Goal: Information Seeking & Learning: Compare options

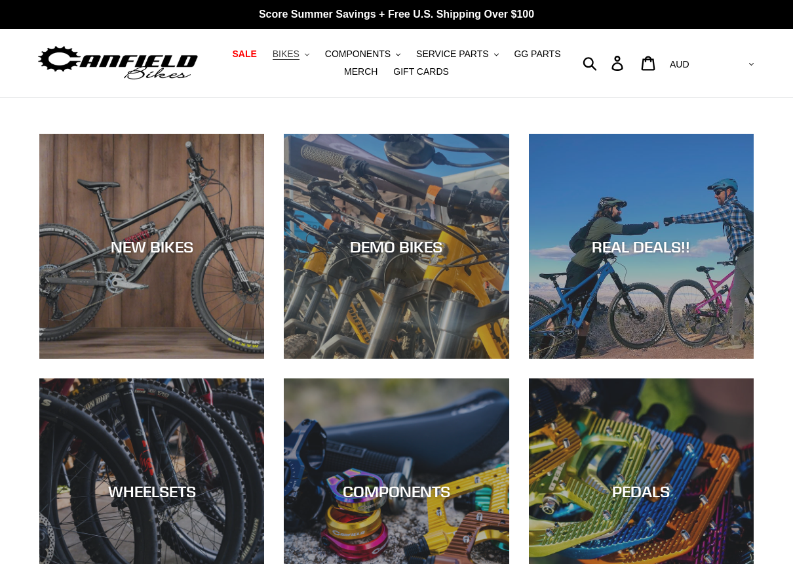
click at [298, 57] on span "BIKES" at bounding box center [286, 53] width 27 height 11
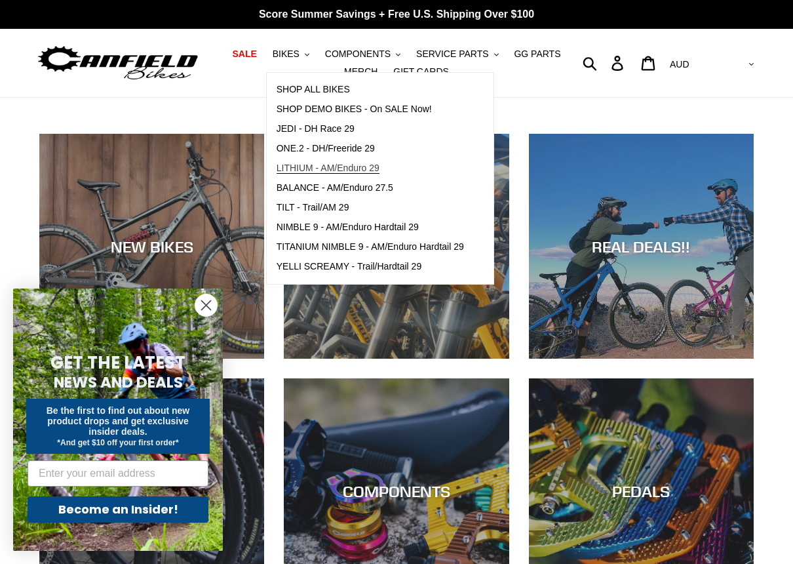
click at [379, 170] on span "LITHIUM - AM/Enduro 29" at bounding box center [328, 168] width 103 height 11
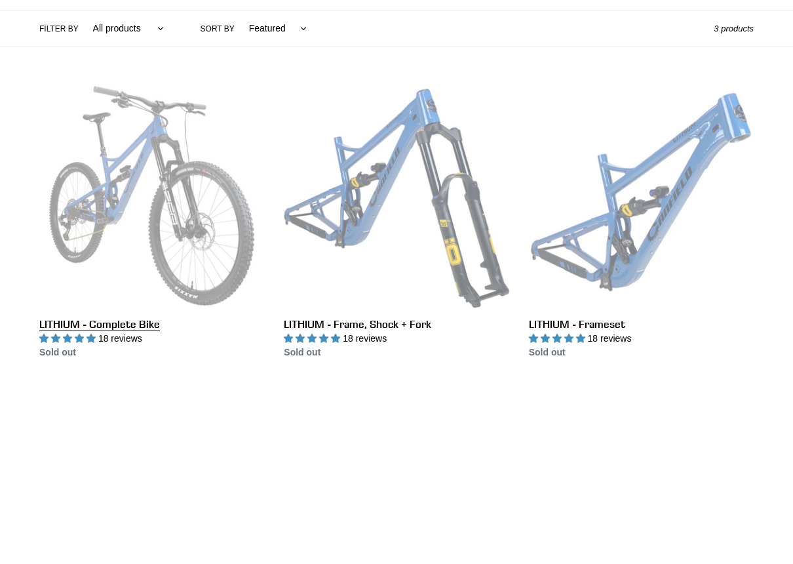
scroll to position [308, 0]
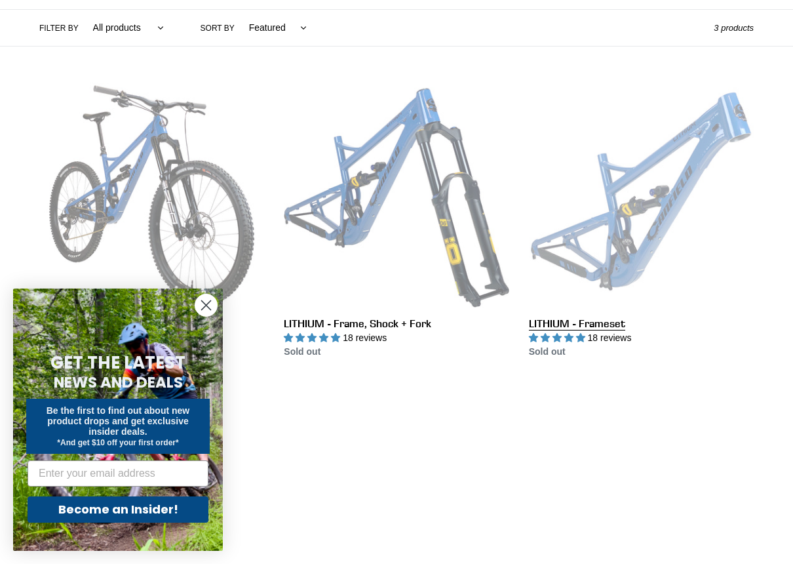
click at [581, 206] on link "LITHIUM - Frameset" at bounding box center [641, 221] width 225 height 276
click at [627, 233] on link "LITHIUM - Frameset" at bounding box center [641, 221] width 225 height 276
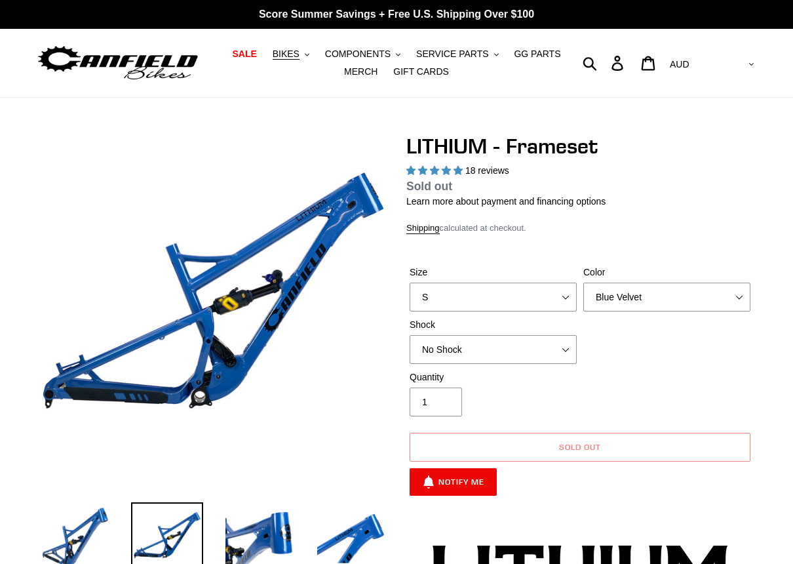
scroll to position [98, 0]
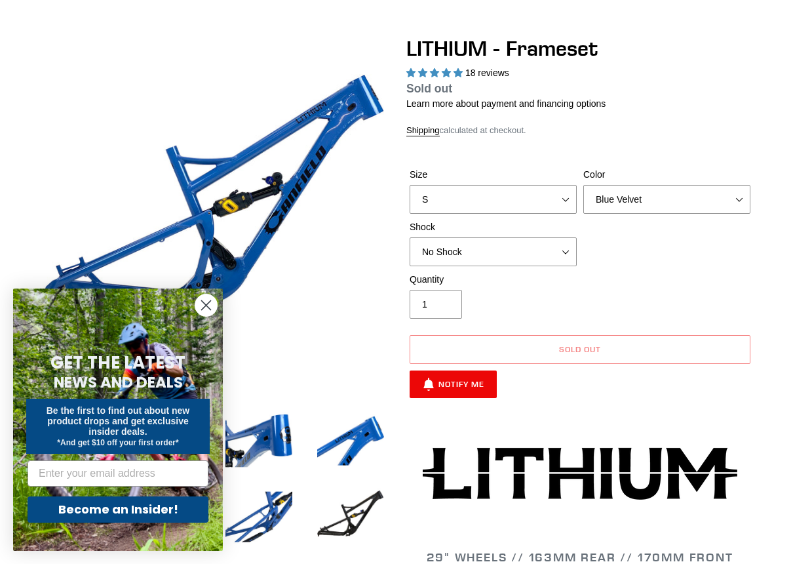
click at [208, 309] on circle "Close dialog" at bounding box center [206, 305] width 22 height 22
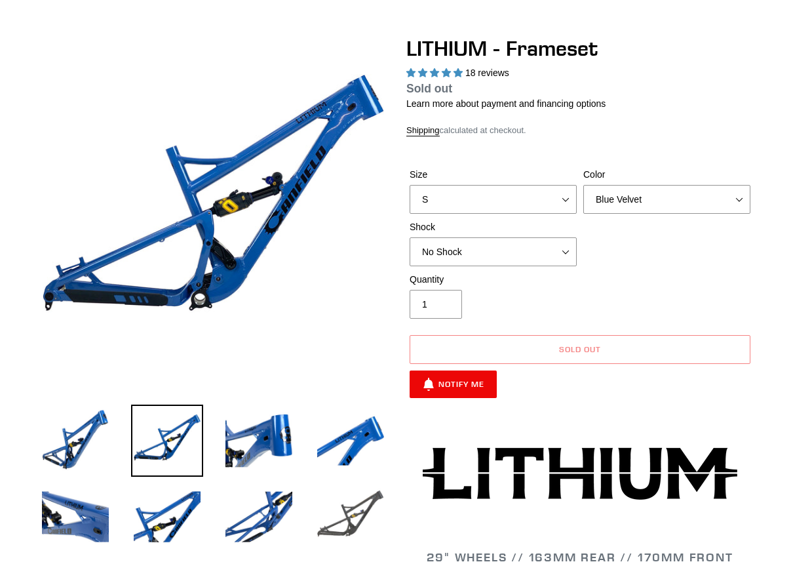
click at [346, 516] on img at bounding box center [351, 516] width 72 height 72
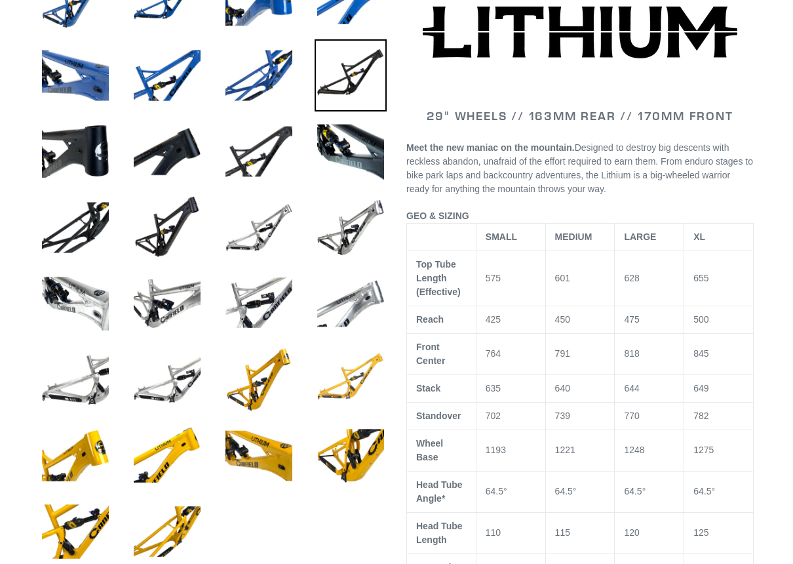
scroll to position [0, 0]
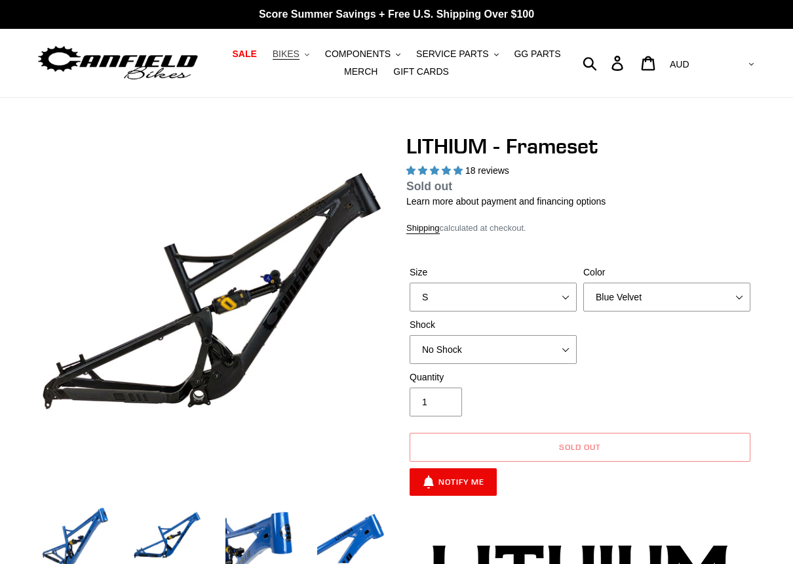
click at [304, 59] on button "BIKES .cls-1{fill:#231f20}" at bounding box center [291, 54] width 50 height 18
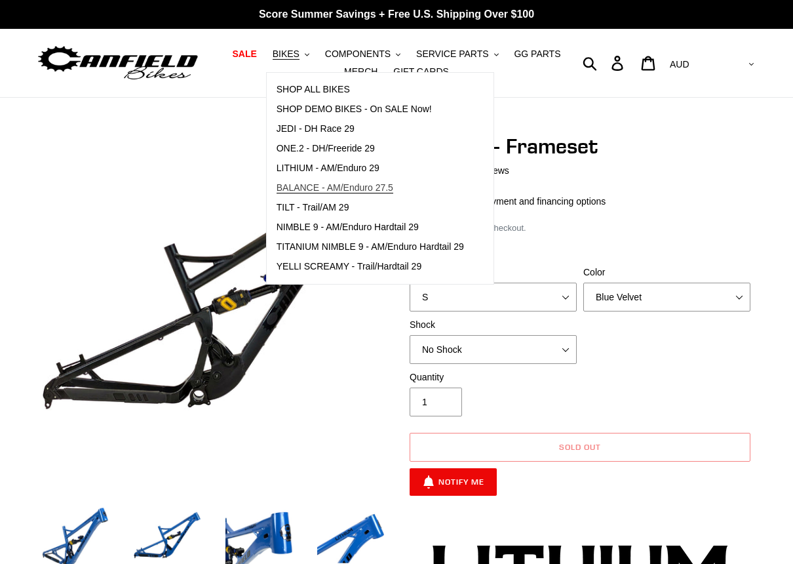
click at [353, 185] on span "BALANCE - AM/Enduro 27.5" at bounding box center [335, 187] width 117 height 11
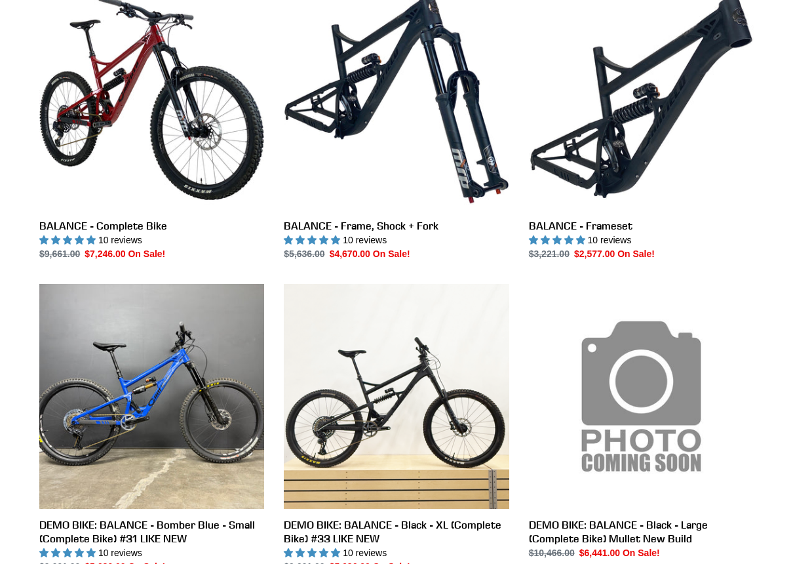
scroll to position [394, 0]
